Goal: Transaction & Acquisition: Purchase product/service

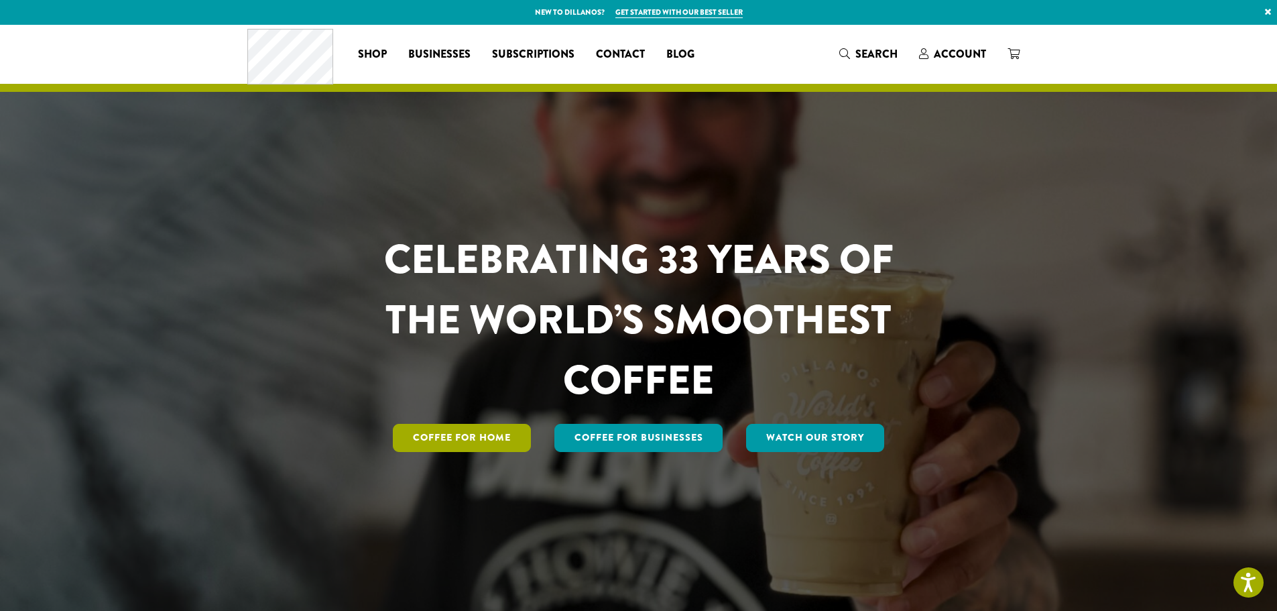
click at [501, 438] on link "Coffee for Home" at bounding box center [462, 438] width 138 height 28
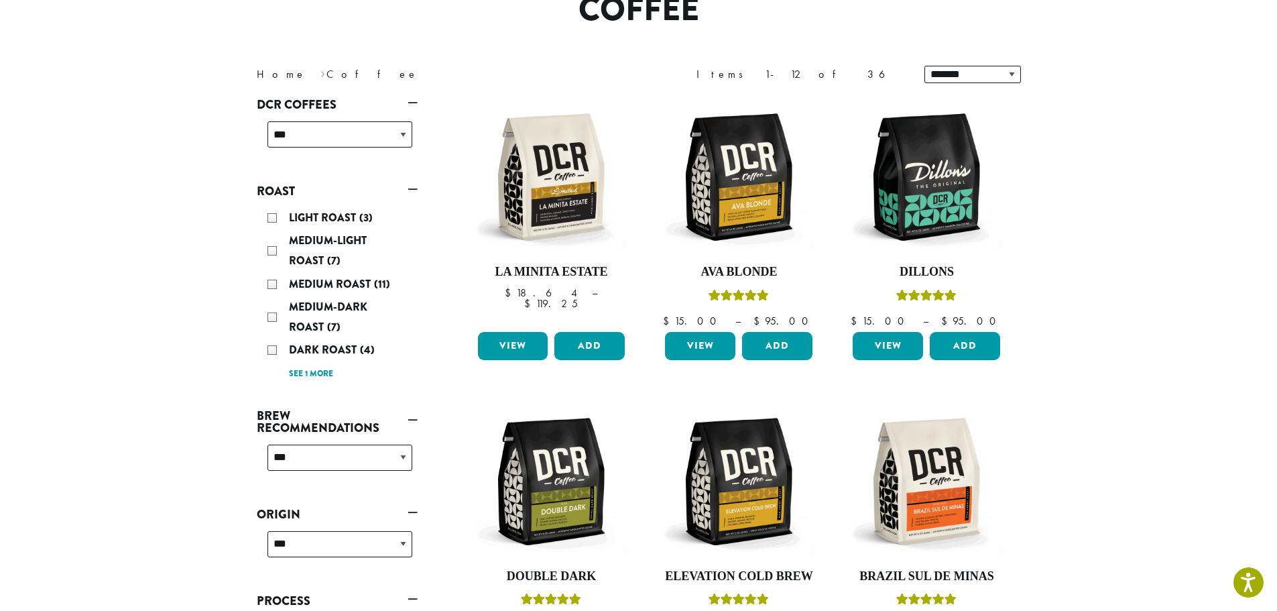
scroll to position [134, 0]
click at [978, 351] on button "Add" at bounding box center [965, 345] width 70 height 28
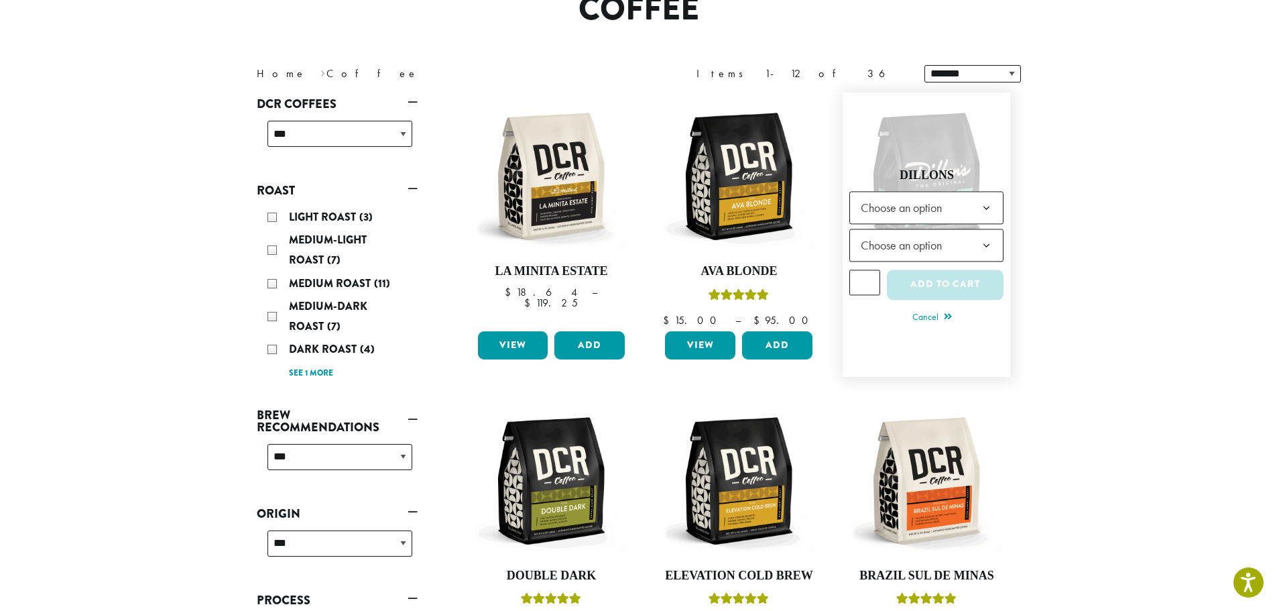
click at [972, 208] on b at bounding box center [986, 208] width 33 height 33
click at [971, 255] on b at bounding box center [986, 245] width 33 height 33
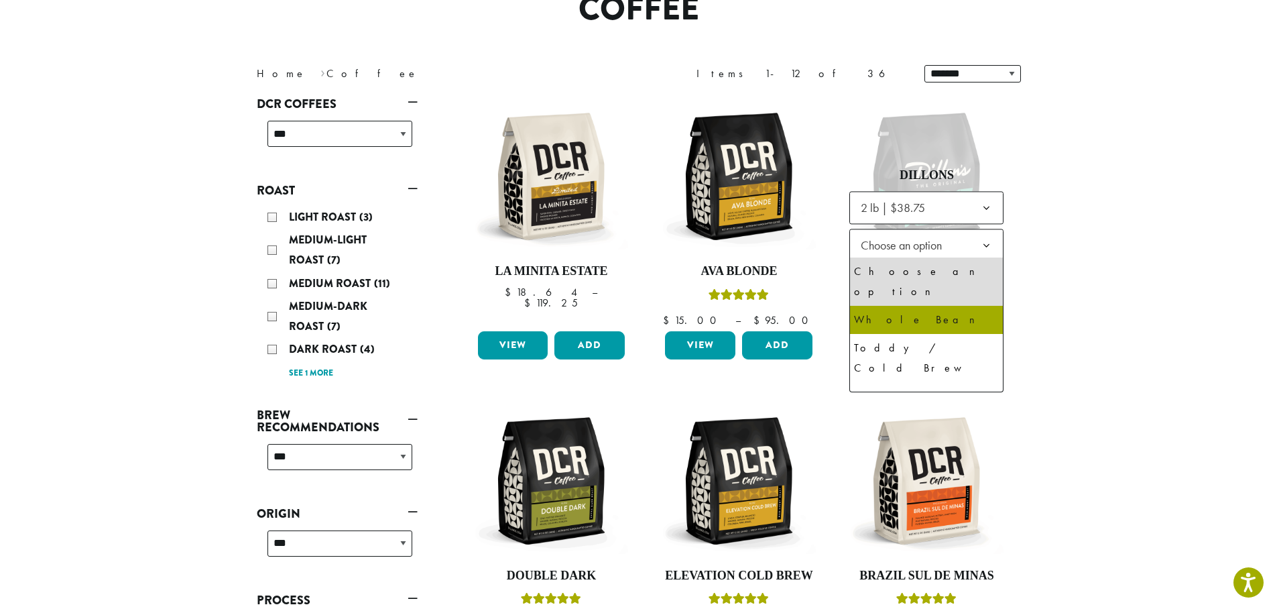
select select "**********"
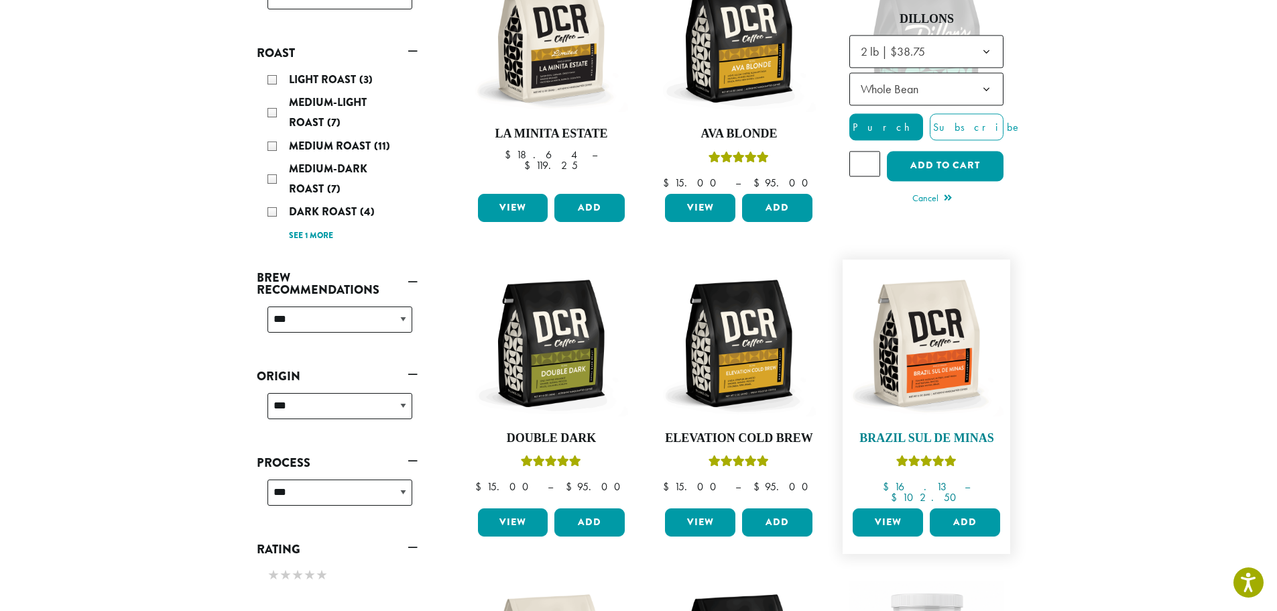
scroll to position [201, 0]
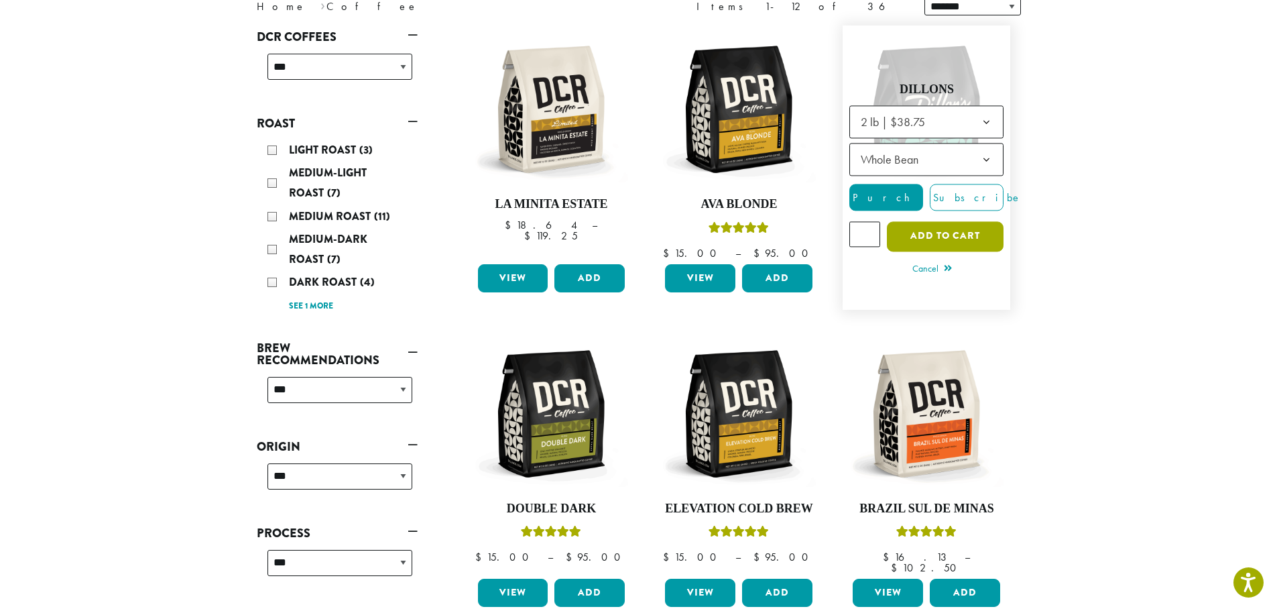
click at [965, 227] on button "Add to cart" at bounding box center [945, 236] width 117 height 30
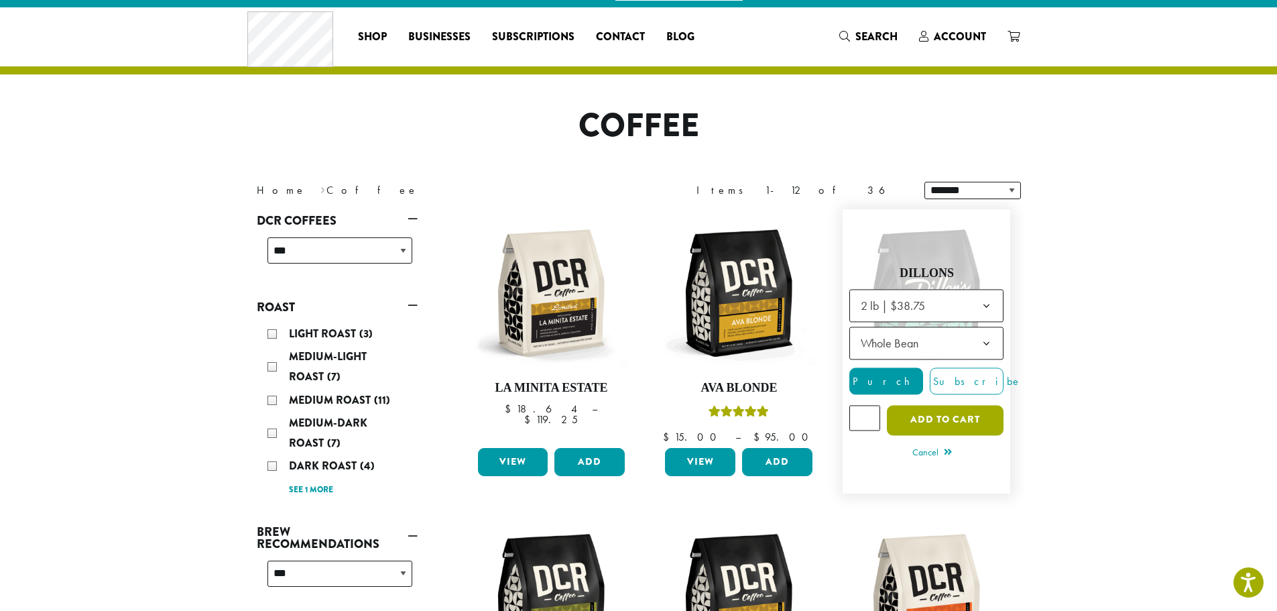
scroll to position [0, 0]
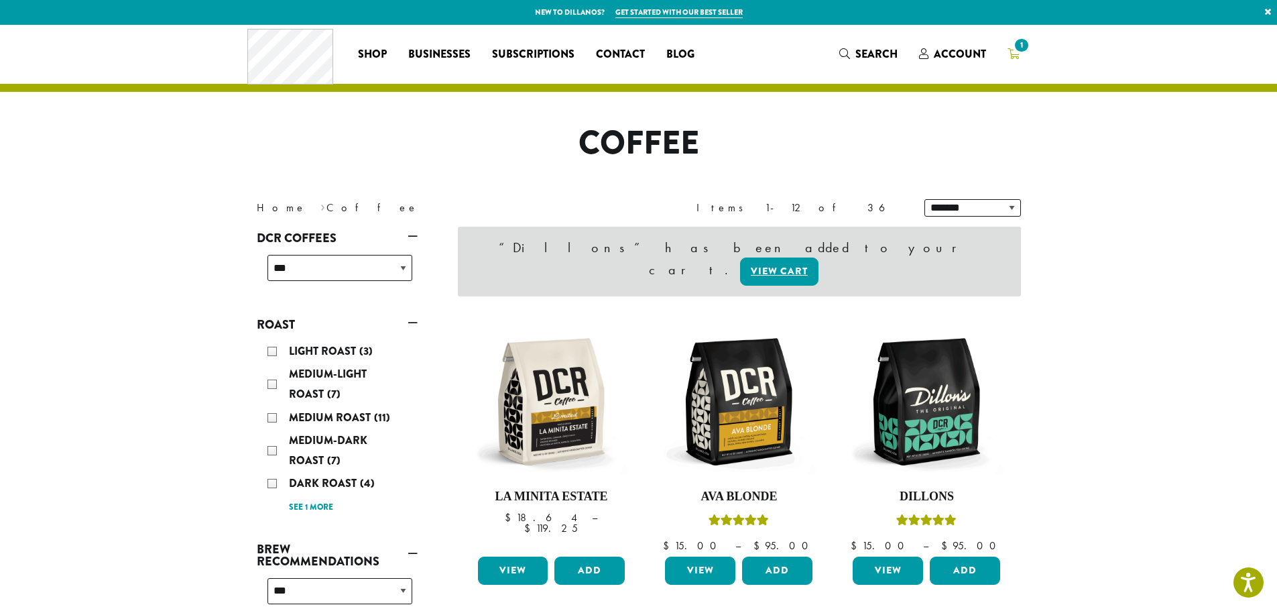
click at [1028, 52] on link "1" at bounding box center [1014, 54] width 34 height 22
click at [1023, 52] on span "1" at bounding box center [1021, 45] width 18 height 18
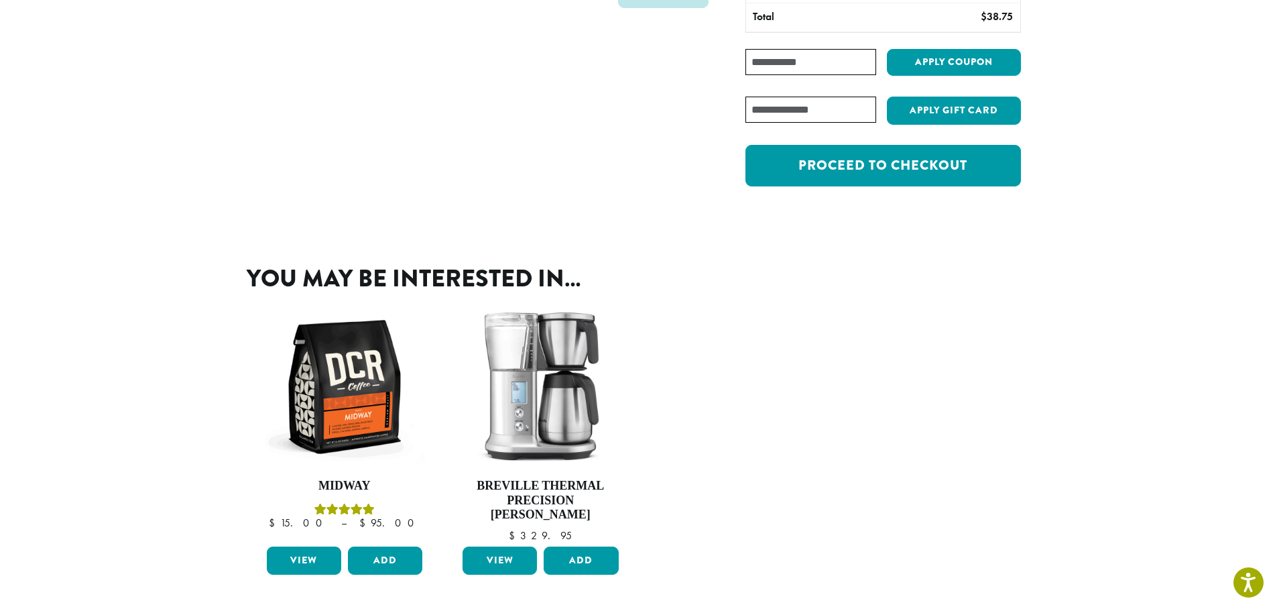
scroll to position [50, 0]
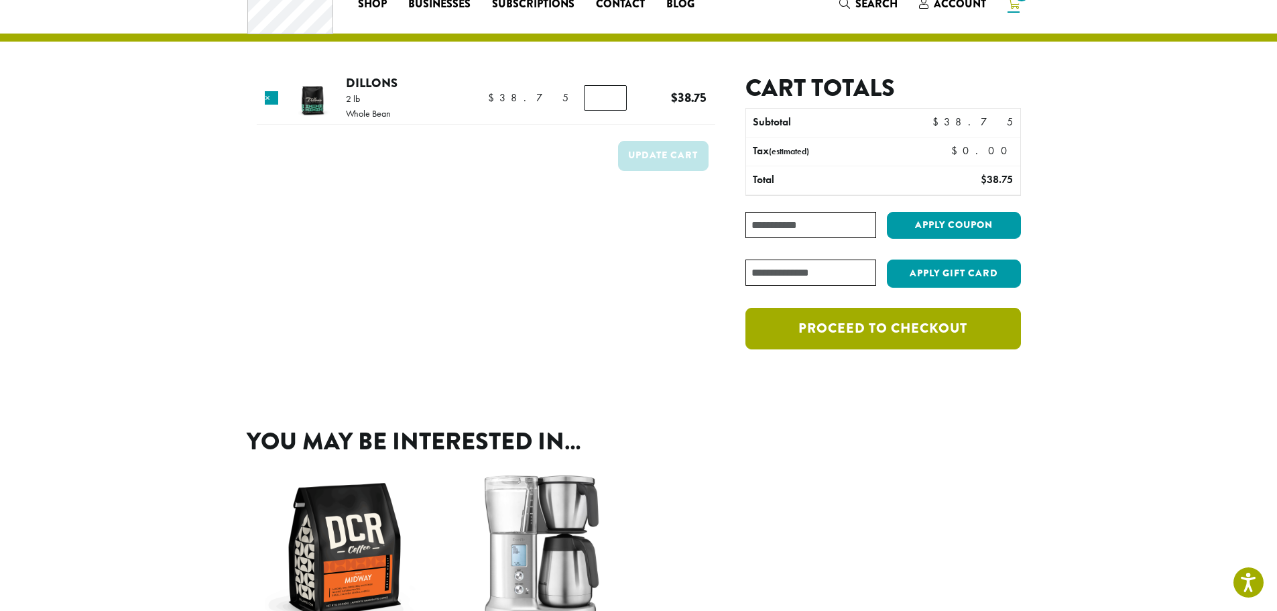
click at [867, 324] on link "Proceed to checkout" at bounding box center [882, 329] width 275 height 42
